Goal: Navigation & Orientation: Find specific page/section

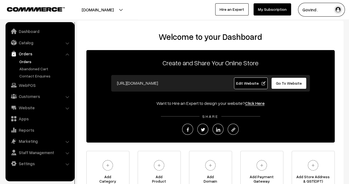
click at [23, 60] on link "Orders" at bounding box center [45, 62] width 55 height 6
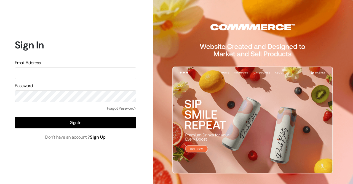
click at [48, 75] on input "text" at bounding box center [75, 73] width 121 height 12
type input "shop4cows@gmail.com"
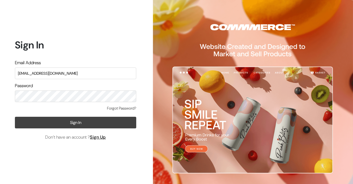
click at [73, 123] on button "Sign In" at bounding box center [75, 123] width 121 height 12
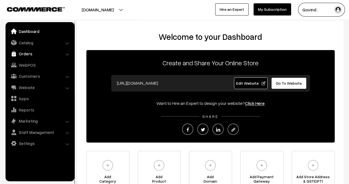
click at [30, 57] on link "Orders" at bounding box center [40, 54] width 66 height 10
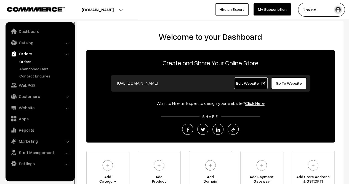
click at [25, 59] on link "Orders" at bounding box center [45, 62] width 55 height 6
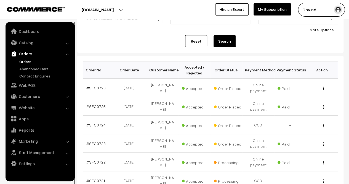
scroll to position [46, 0]
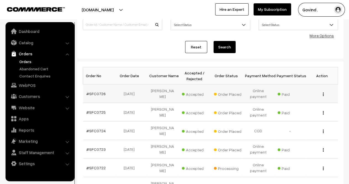
click at [323, 94] on img "button" at bounding box center [323, 94] width 1 height 4
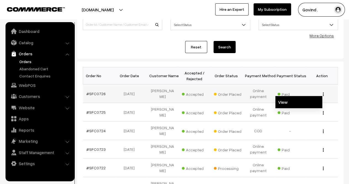
click at [304, 103] on link "View" at bounding box center [299, 102] width 47 height 12
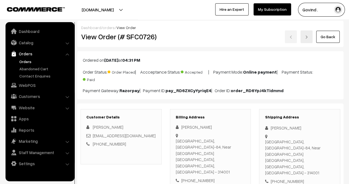
click at [349, 30] on html "Thank you for showing interest. Our team will call you shortly. Close [DOMAIN_N…" at bounding box center [174, 92] width 349 height 184
click at [324, 39] on link "Go Back" at bounding box center [327, 37] width 23 height 12
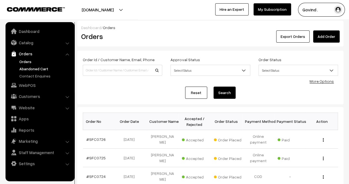
click at [36, 69] on link "Abandoned Cart" at bounding box center [45, 69] width 55 height 6
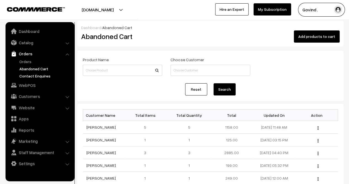
click at [37, 74] on link "Contact Enquires" at bounding box center [45, 76] width 55 height 6
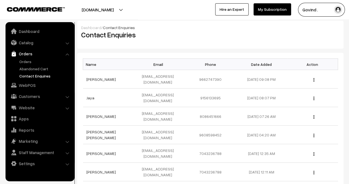
click at [29, 47] on ul "Dashboard Catalog" at bounding box center [40, 101] width 69 height 159
click at [31, 44] on link "Catalog" at bounding box center [40, 43] width 66 height 10
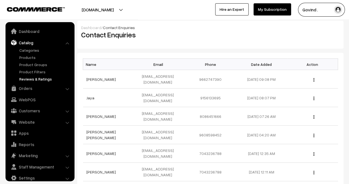
click at [31, 79] on link "Reviews & Ratings" at bounding box center [45, 79] width 55 height 6
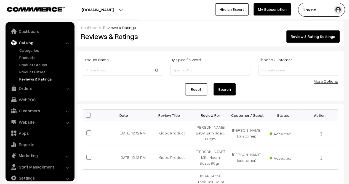
scroll to position [7, 0]
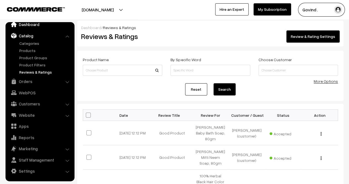
click at [29, 25] on link "Dashboard" at bounding box center [40, 24] width 66 height 10
